Goal: Task Accomplishment & Management: Manage account settings

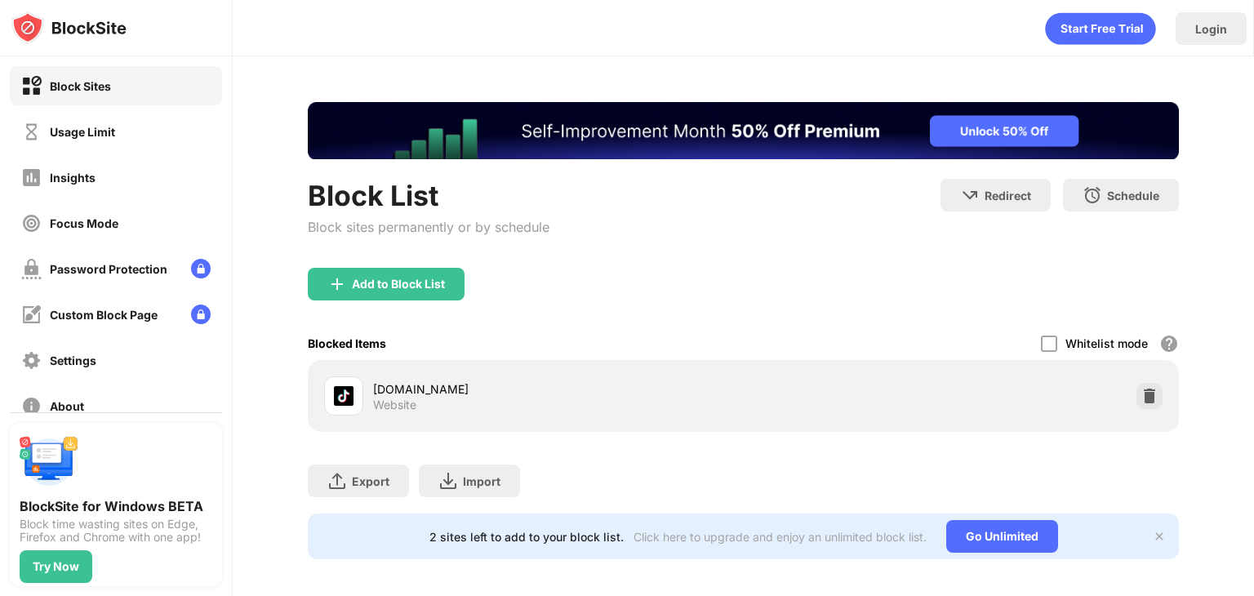
click at [756, 298] on div "Add to Block List" at bounding box center [743, 297] width 871 height 59
click at [1145, 396] on img at bounding box center [1149, 396] width 16 height 16
